Goal: Task Accomplishment & Management: Manage account settings

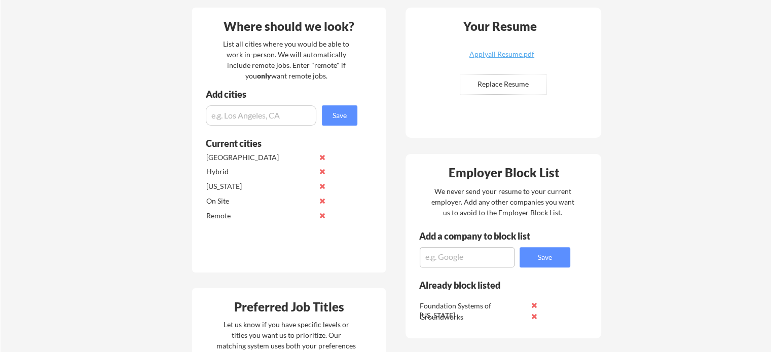
scroll to position [253, 0]
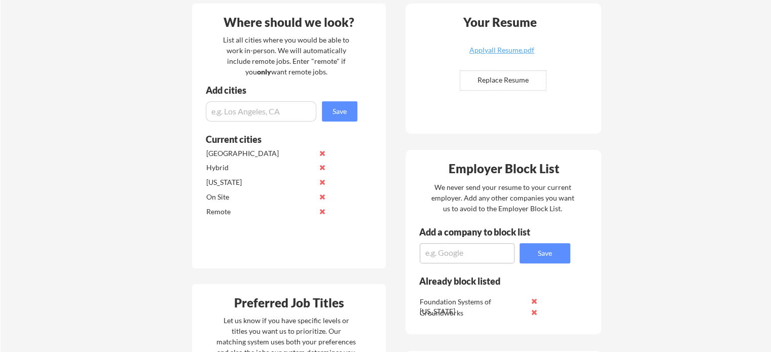
click at [251, 109] on input "input" at bounding box center [261, 111] width 111 height 20
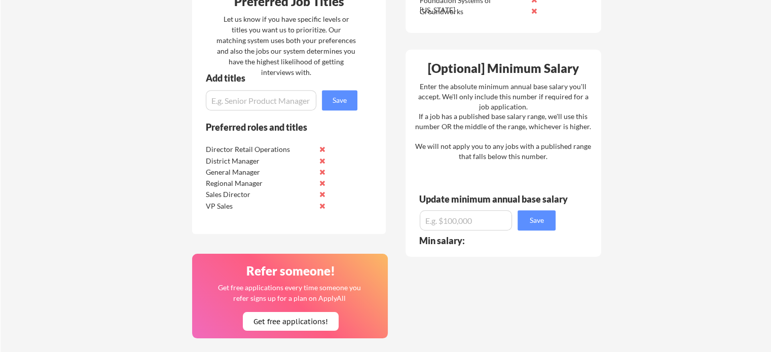
scroll to position [558, 0]
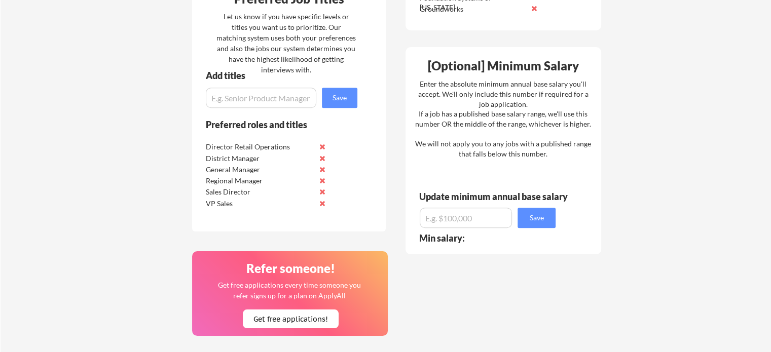
click at [444, 217] on input "input" at bounding box center [466, 218] width 92 height 20
click at [542, 223] on button "Save" at bounding box center [537, 218] width 38 height 20
click at [439, 216] on input "input" at bounding box center [466, 218] width 92 height 20
click at [540, 221] on button "Save" at bounding box center [537, 218] width 38 height 20
click at [483, 235] on div "Min salary: $65,000" at bounding box center [490, 238] width 143 height 9
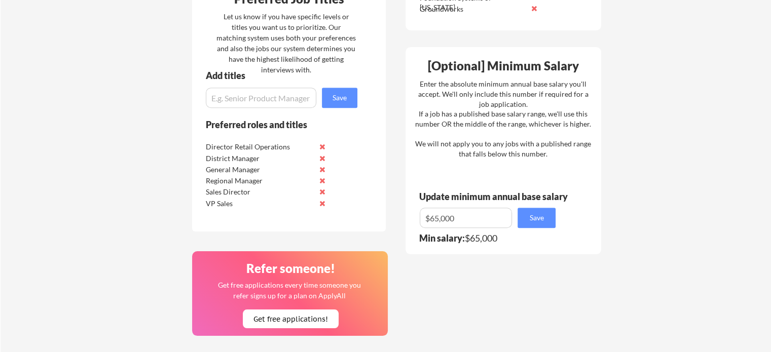
click at [477, 235] on div "Min salary: $65,000" at bounding box center [490, 238] width 143 height 9
click at [434, 217] on input "input" at bounding box center [466, 218] width 92 height 20
click at [538, 225] on button "Save" at bounding box center [537, 218] width 38 height 20
click at [433, 216] on input "input" at bounding box center [466, 218] width 92 height 20
type input "$65,000"
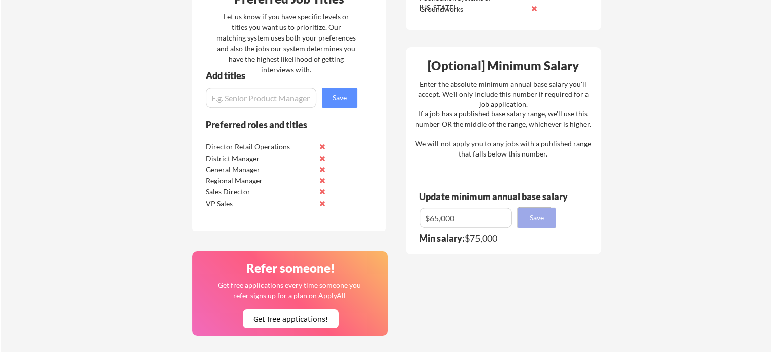
click at [535, 225] on button "Save" at bounding box center [537, 218] width 38 height 20
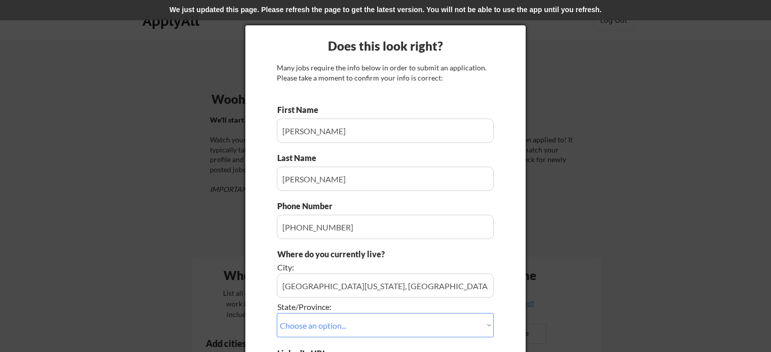
select select ""[US_STATE]""
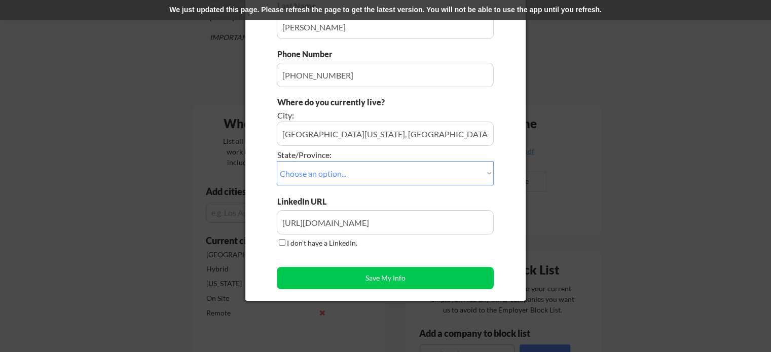
select select ""[US_STATE]""
